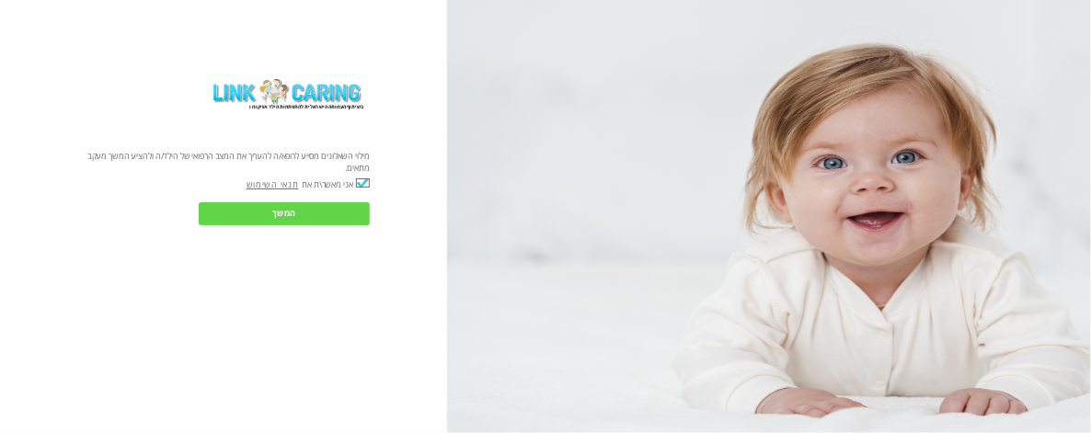
checkbox input "true"
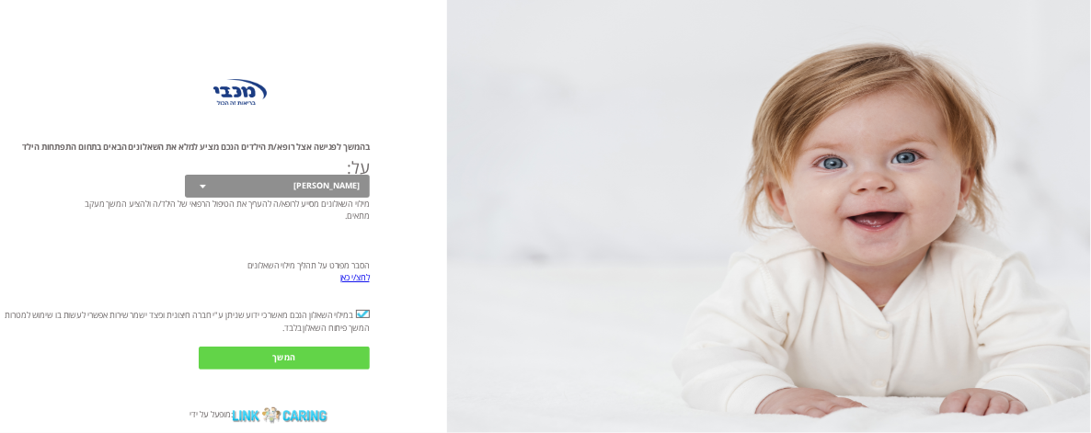
click at [347, 352] on input "המשך" at bounding box center [284, 358] width 170 height 23
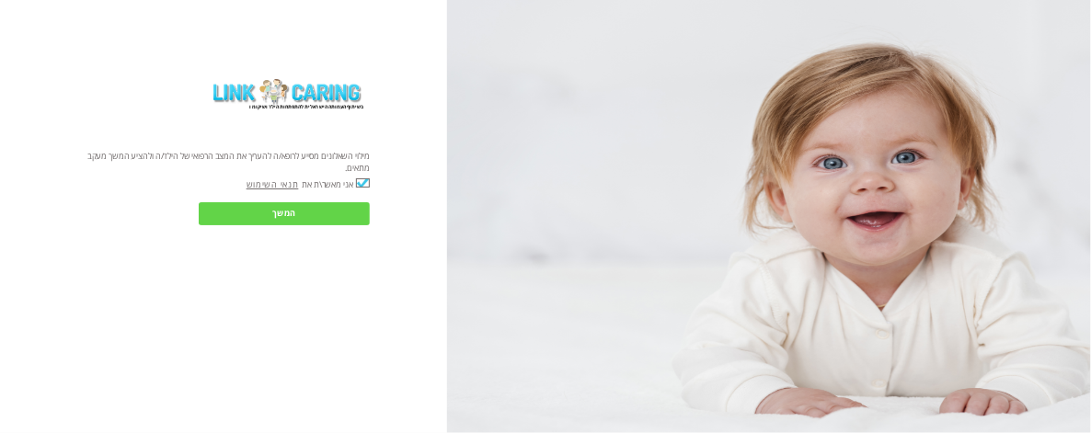
checkbox input "true"
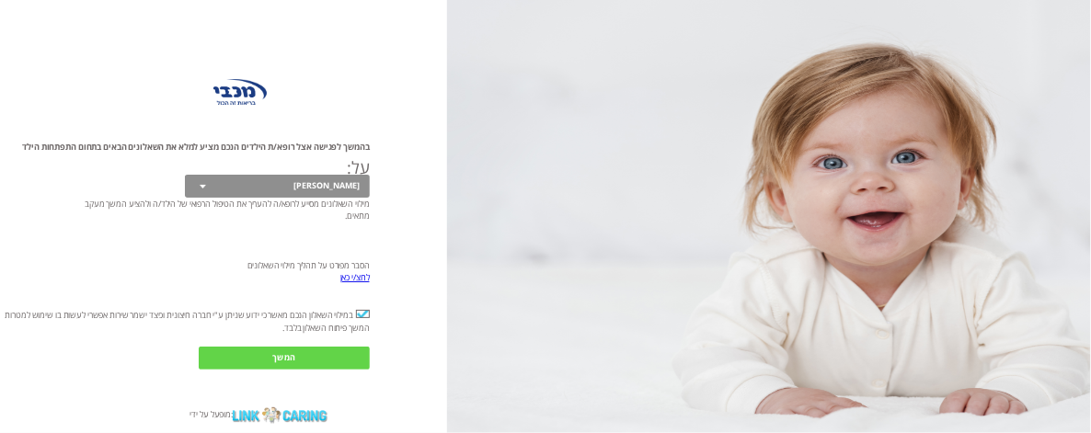
click at [342, 283] on font "לחצ/י כאן" at bounding box center [354, 277] width 29 height 12
